Goal: Task Accomplishment & Management: Use online tool/utility

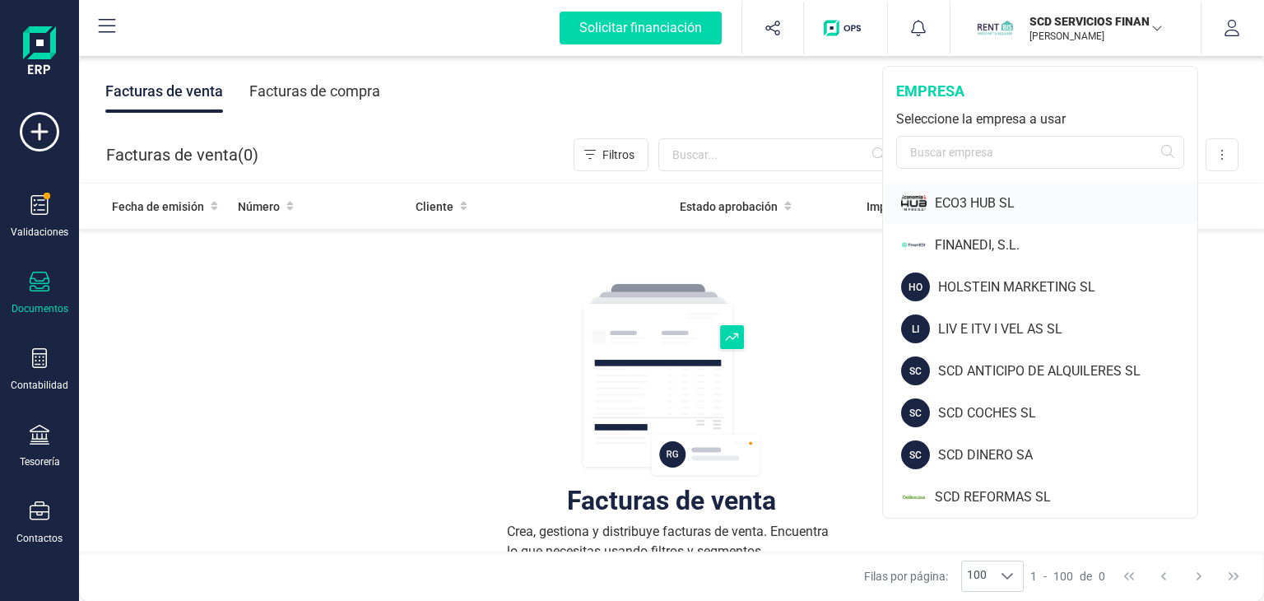
click at [955, 201] on div "ECO3 HUB SL" at bounding box center [1066, 203] width 263 height 20
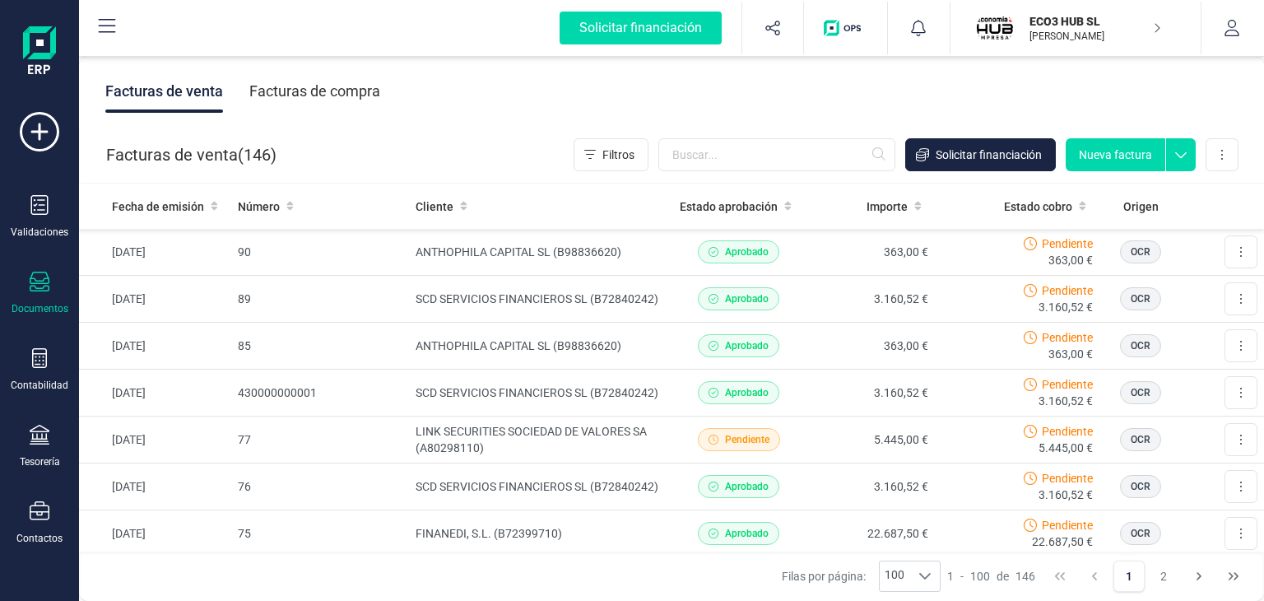
scroll to position [216, 0]
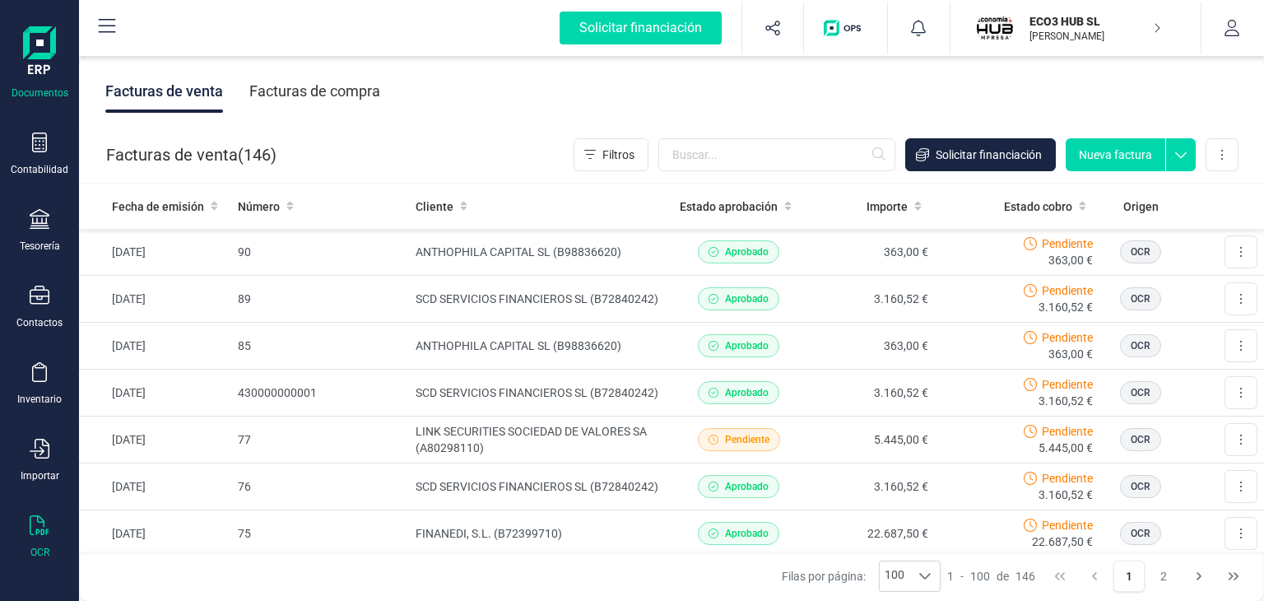
click at [40, 534] on div "OCR" at bounding box center [40, 537] width 66 height 44
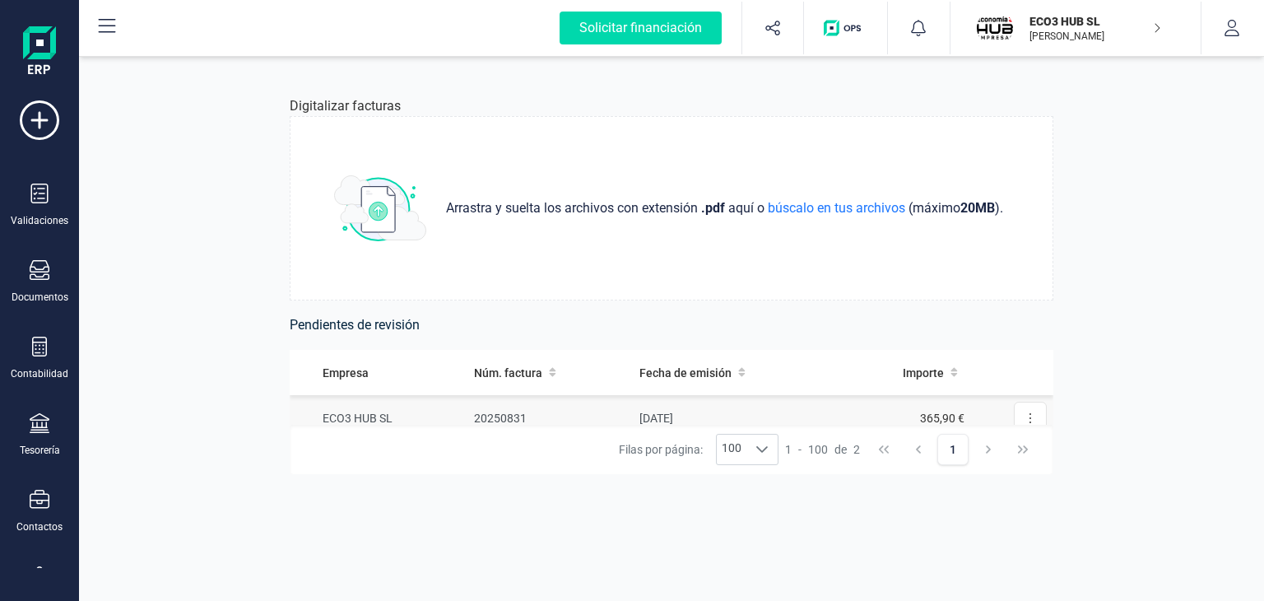
click at [346, 411] on td "ECO3 HUB SL" at bounding box center [379, 418] width 178 height 47
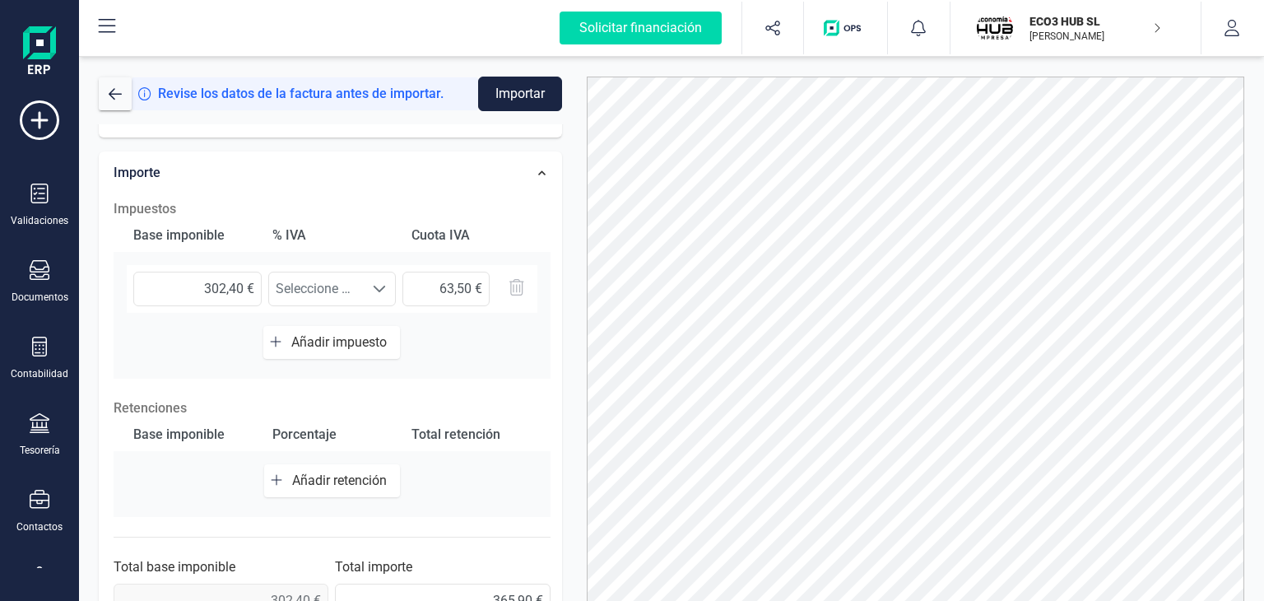
scroll to position [477, 0]
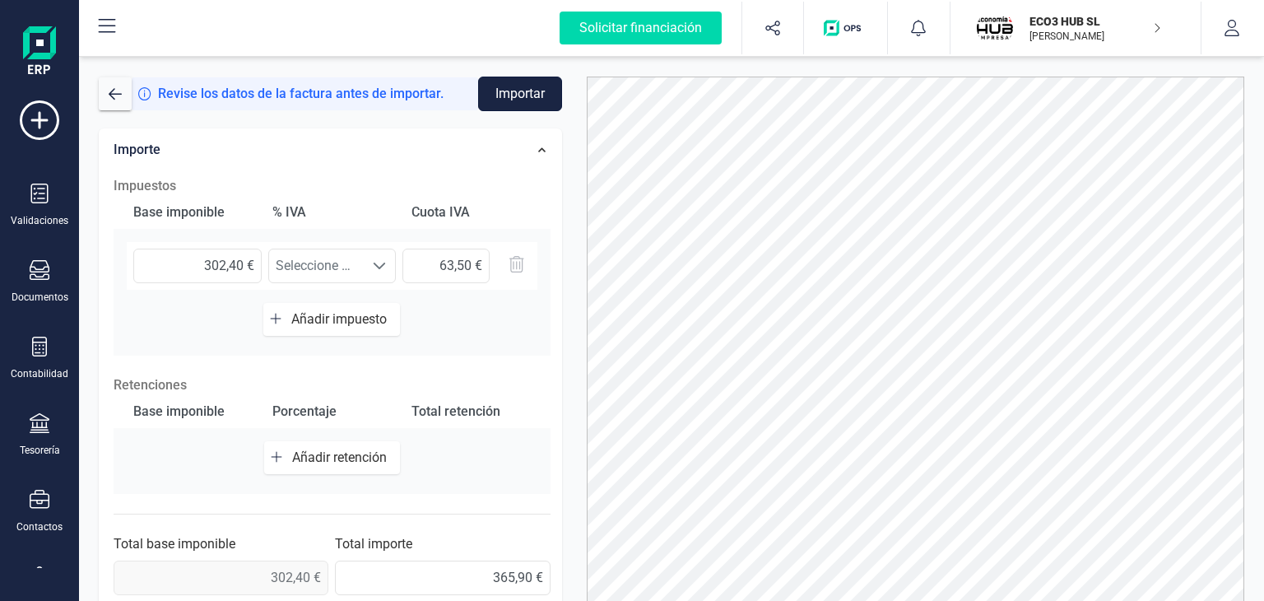
click at [528, 96] on button "Importar" at bounding box center [520, 94] width 84 height 35
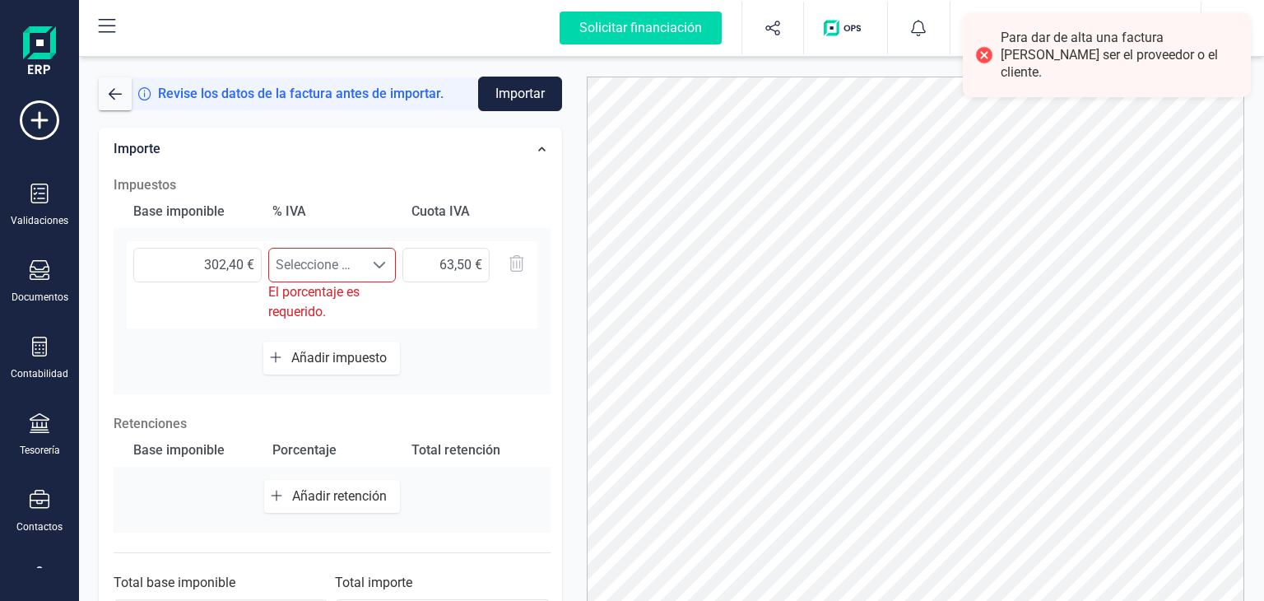
click at [314, 267] on span "Seleccione un %" at bounding box center [316, 265] width 95 height 33
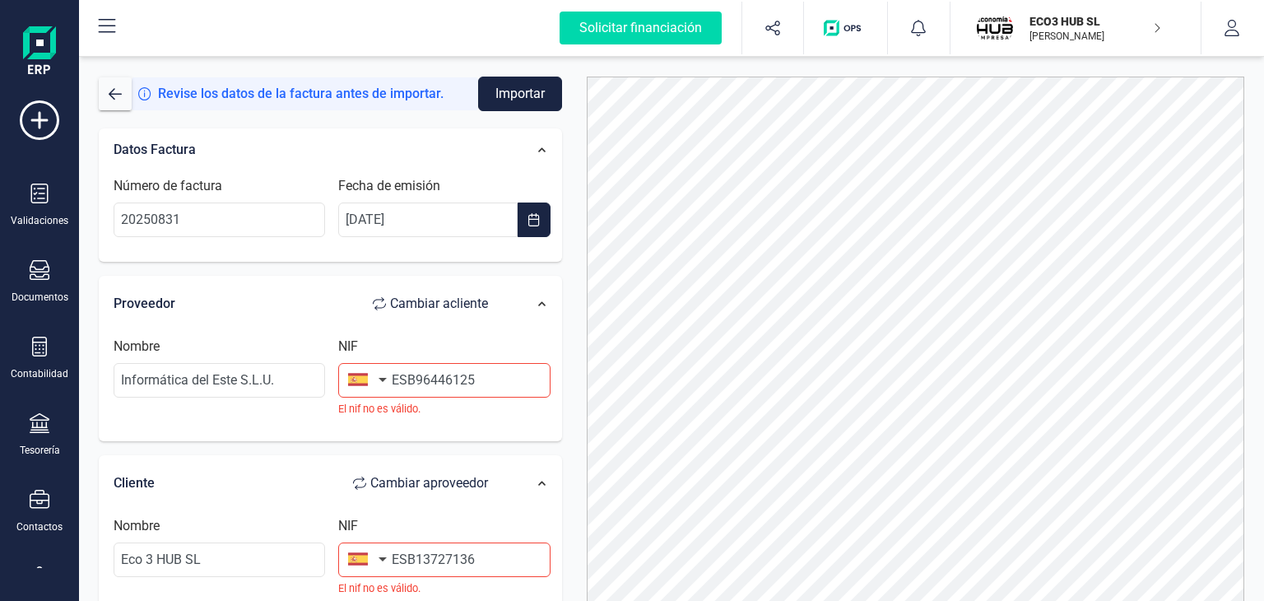
scroll to position [0, 0]
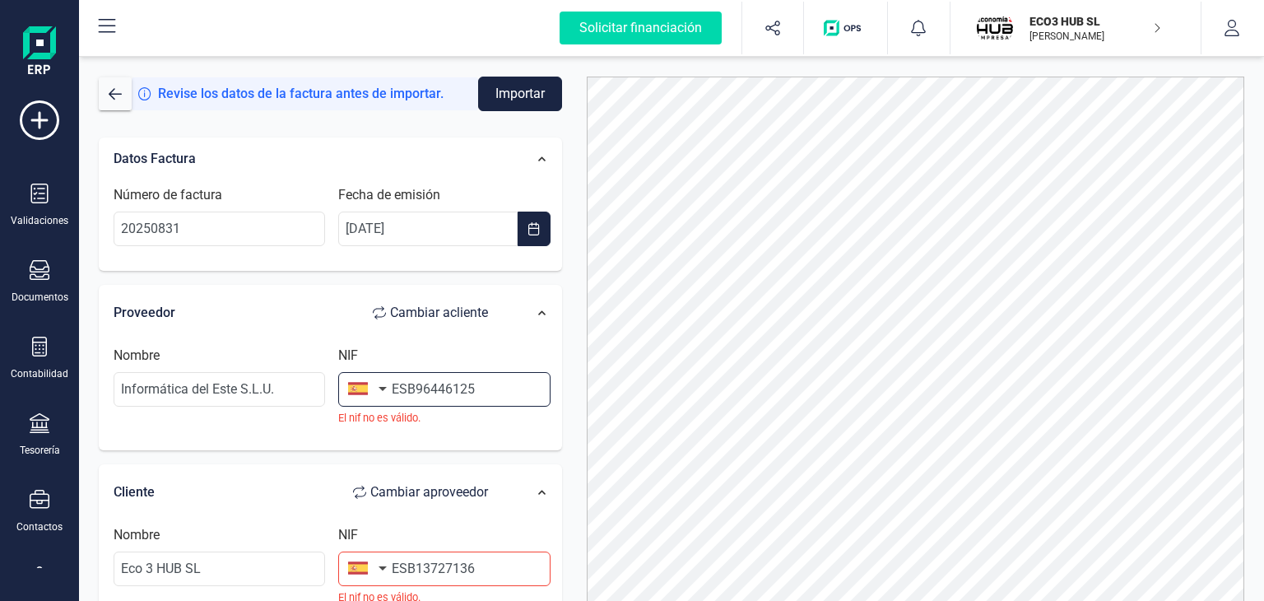
click at [408, 383] on input "ESB96446125" at bounding box center [443, 389] width 211 height 35
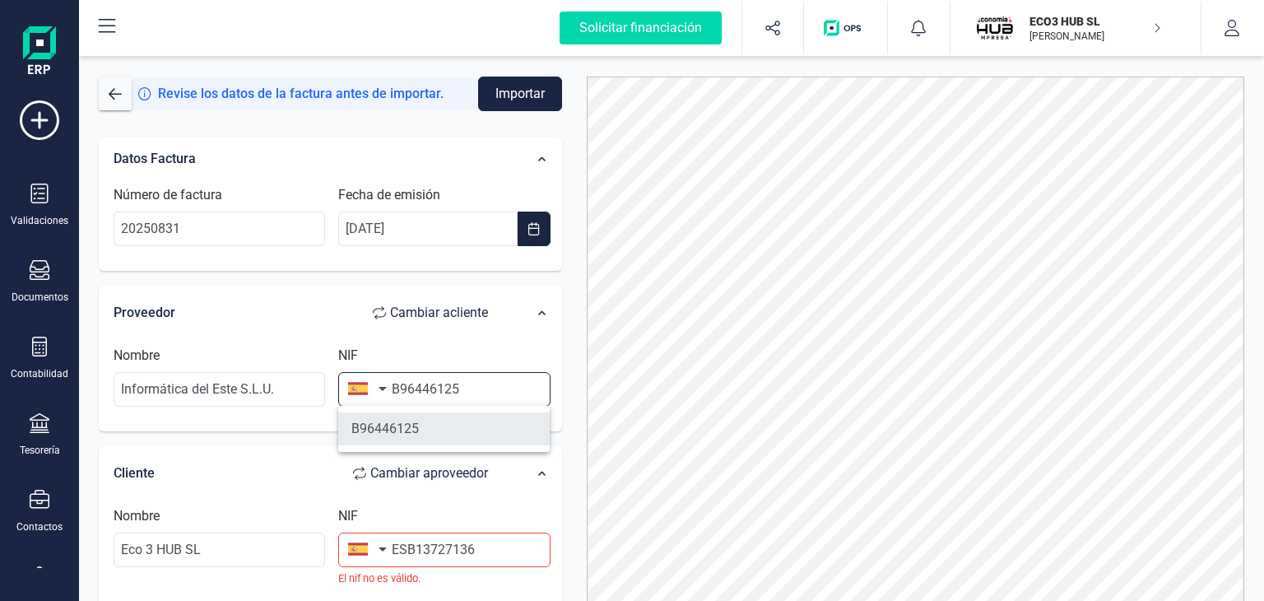
type input "B96446125"
click at [382, 431] on li "B96446125" at bounding box center [443, 428] width 211 height 33
type input "INFORMATICA DEL ESTE SL"
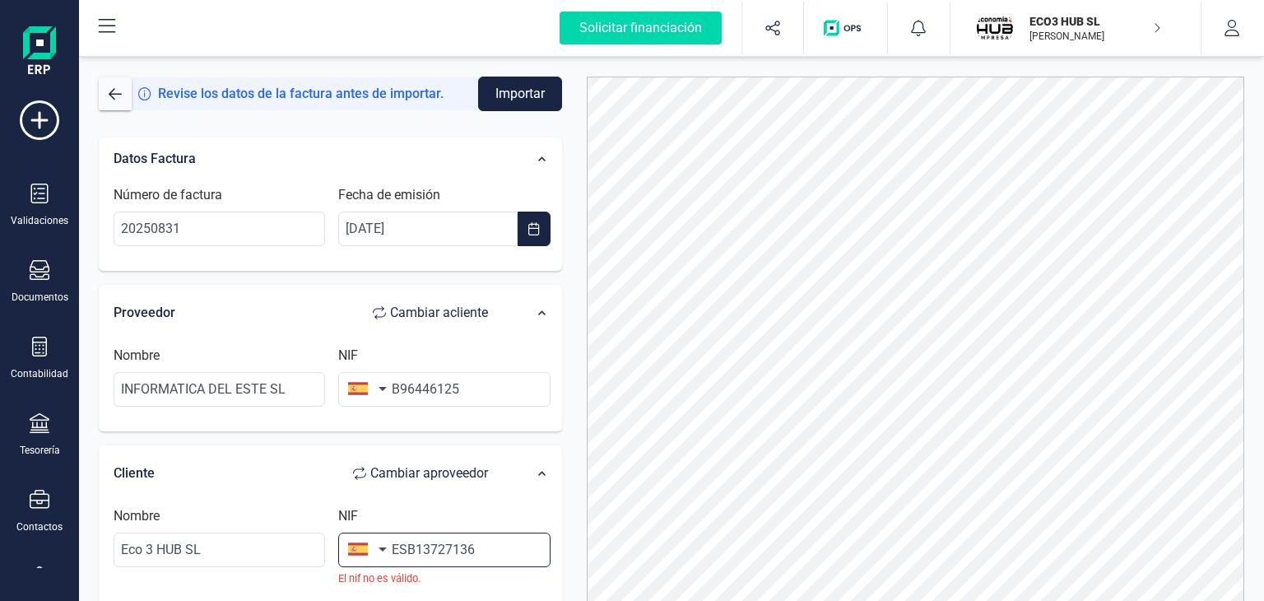
click at [405, 551] on input "ESB13727136" at bounding box center [443, 549] width 211 height 35
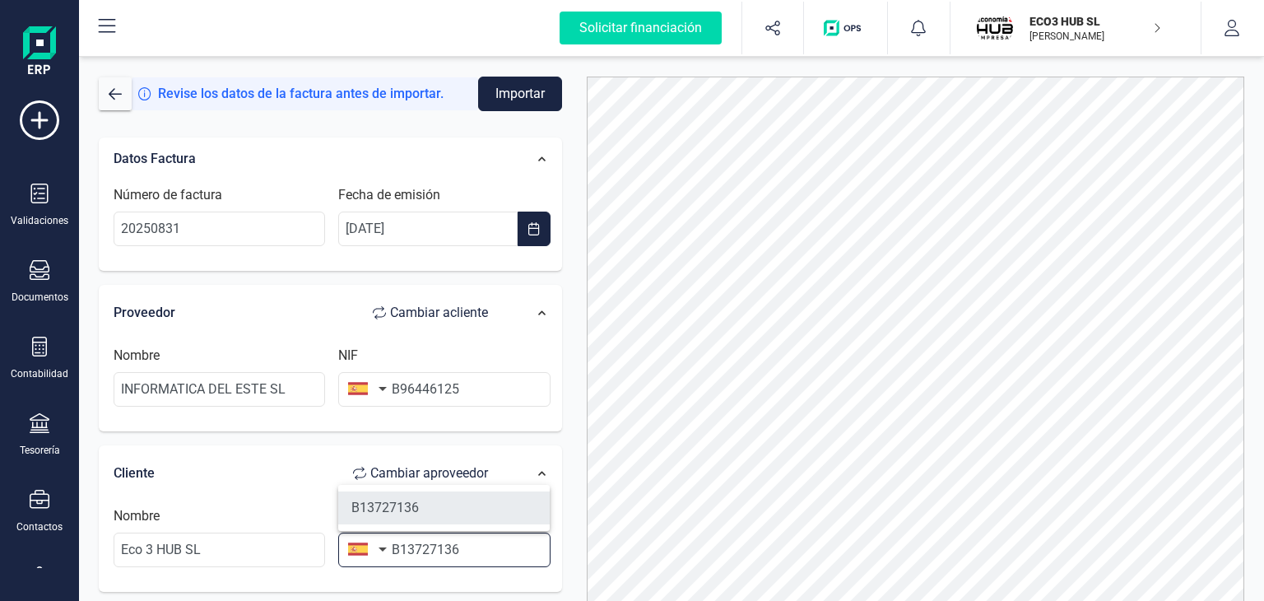
type input "B13727136"
click at [422, 508] on li "B13727136" at bounding box center [443, 507] width 211 height 33
type input "ECO3 HUB SL"
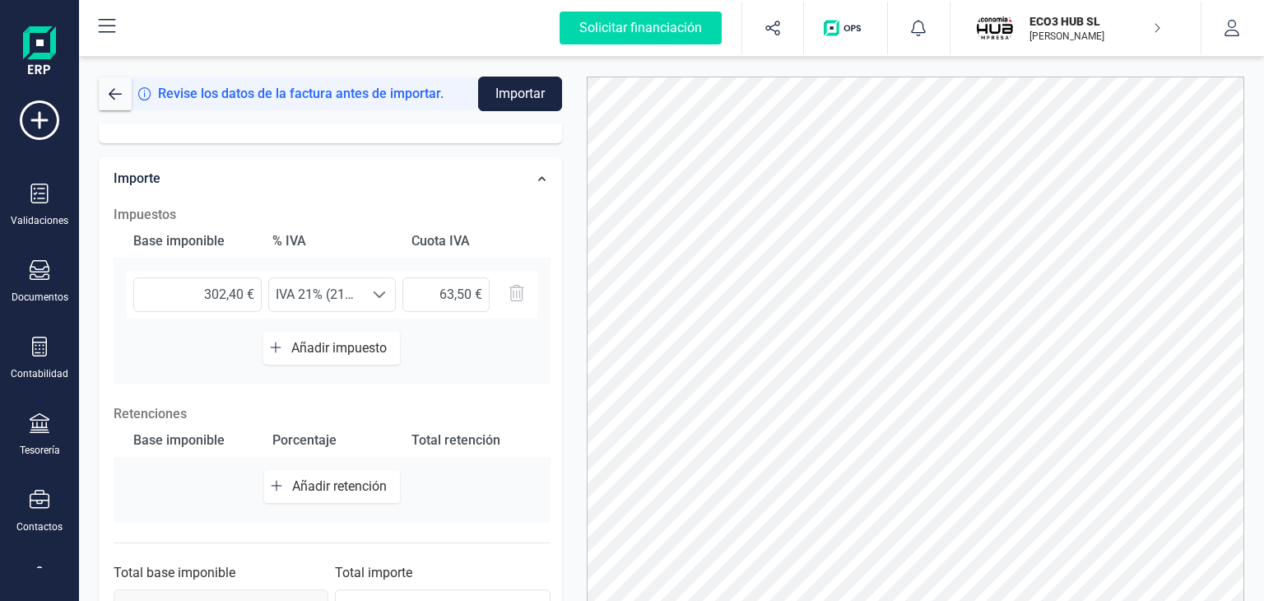
scroll to position [477, 0]
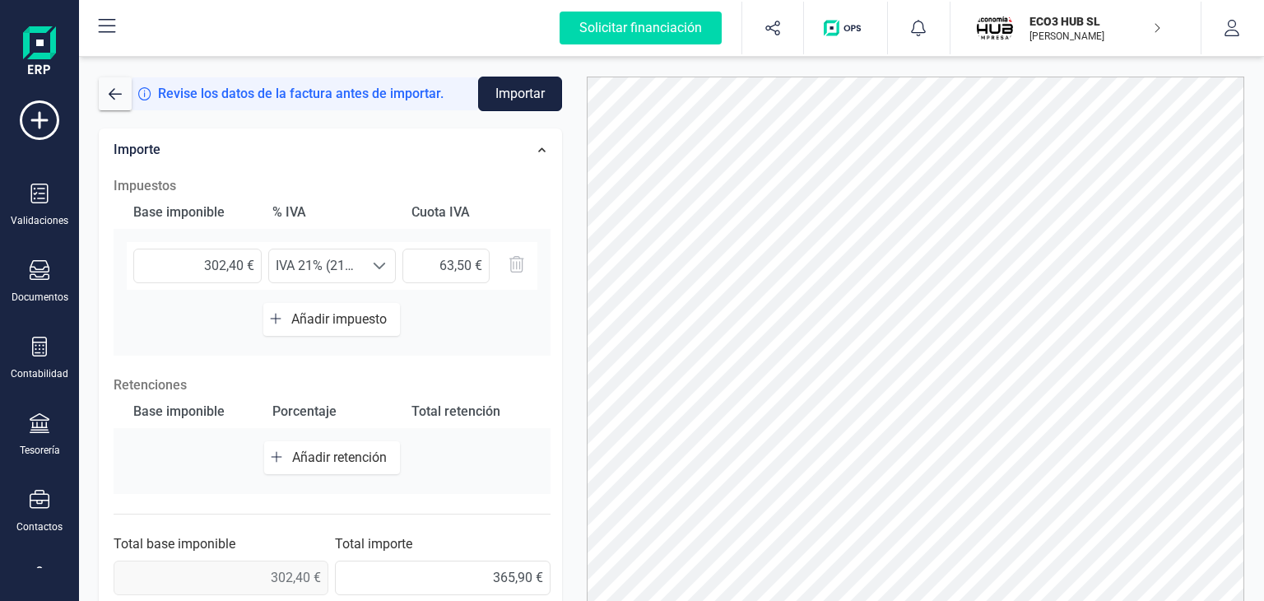
click at [529, 92] on button "Importar" at bounding box center [520, 94] width 84 height 35
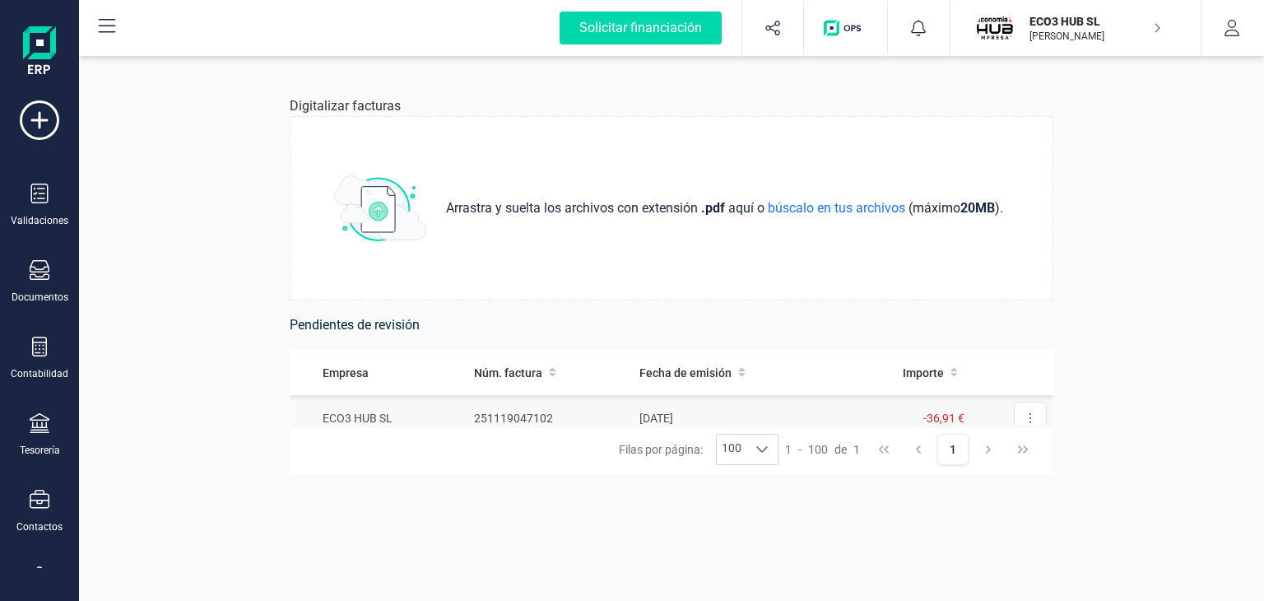
click at [342, 416] on td "ECO3 HUB SL" at bounding box center [379, 418] width 178 height 47
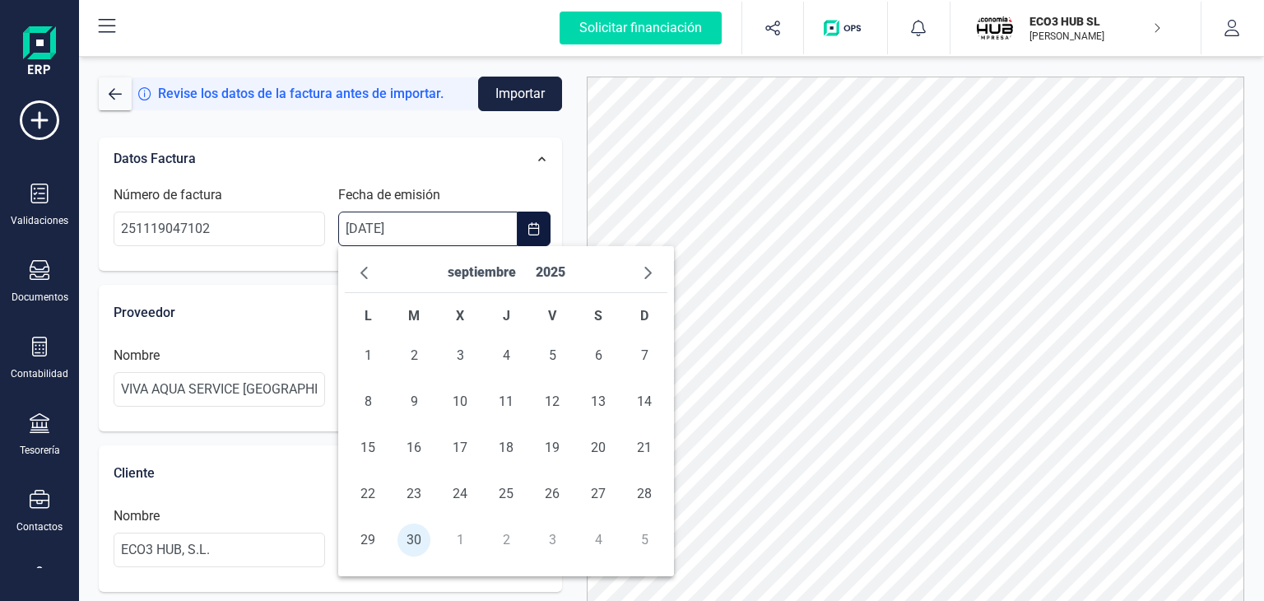
type input "__/__/____"
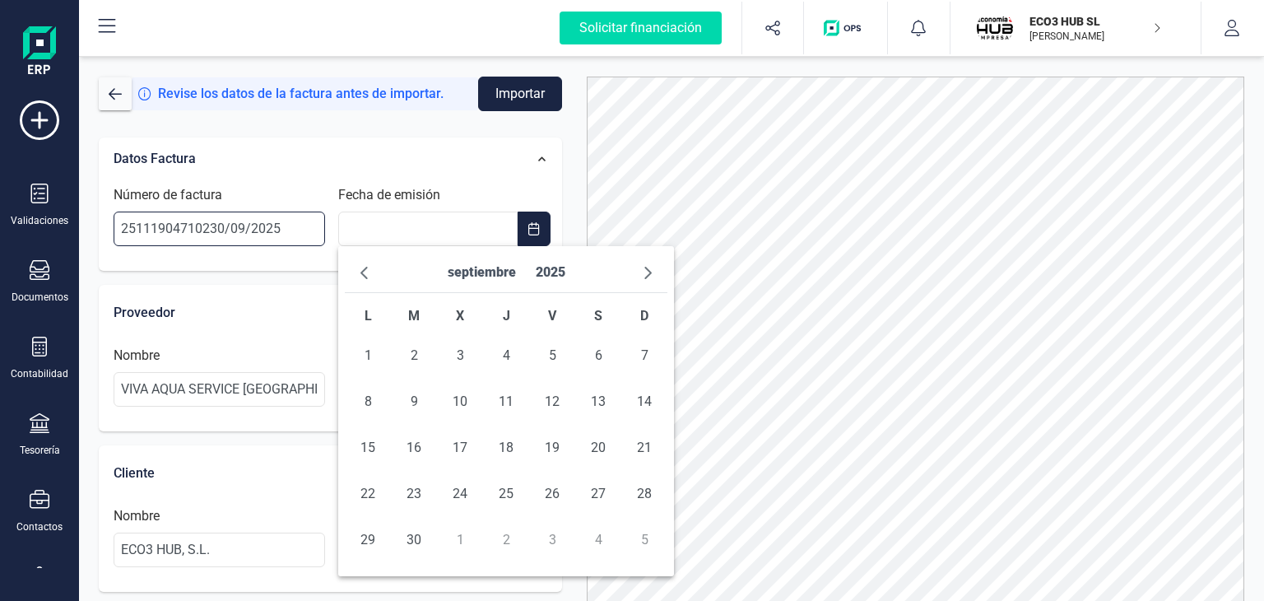
type input "251119047102"
type input "__/__/____"
click at [370, 229] on input "__/__/____" at bounding box center [427, 228] width 179 height 35
click at [652, 272] on span "button" at bounding box center [647, 272] width 13 height 13
click at [461, 354] on span "1" at bounding box center [460, 355] width 33 height 33
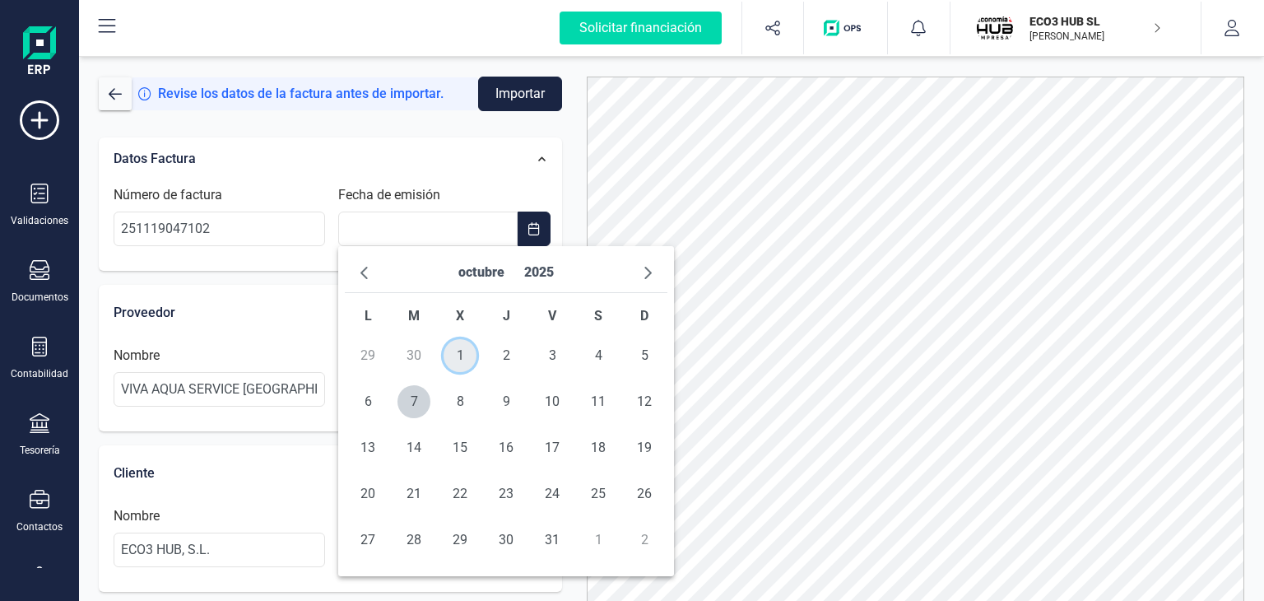
type input "[DATE]"
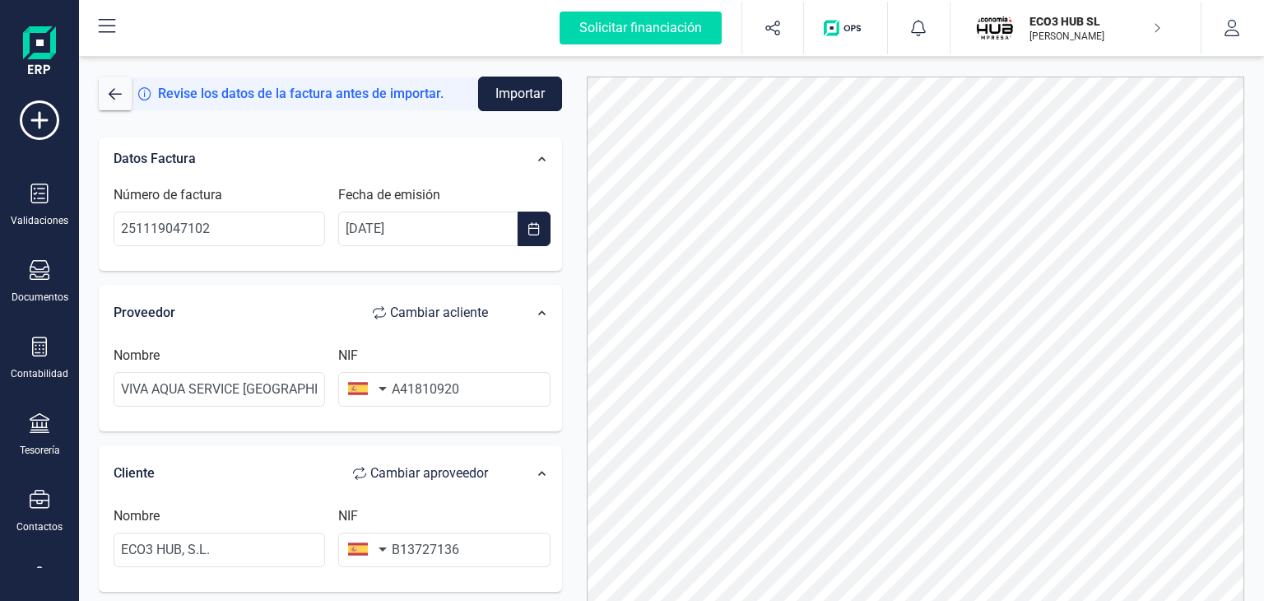
click at [510, 86] on button "Importar" at bounding box center [520, 94] width 84 height 35
